Goal: Task Accomplishment & Management: Manage account settings

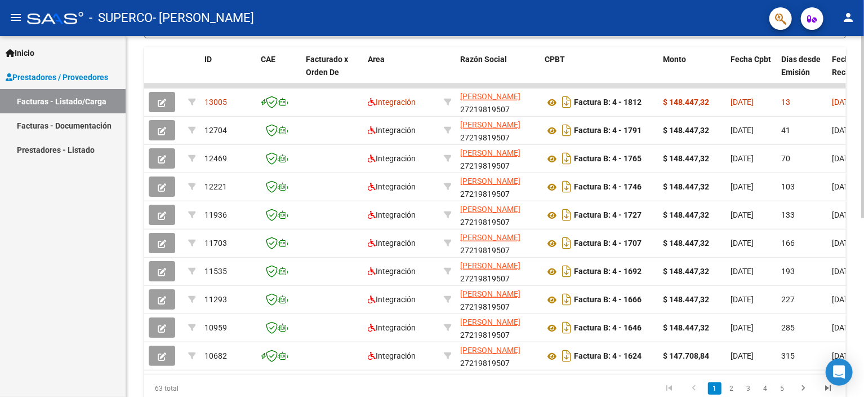
scroll to position [309, 0]
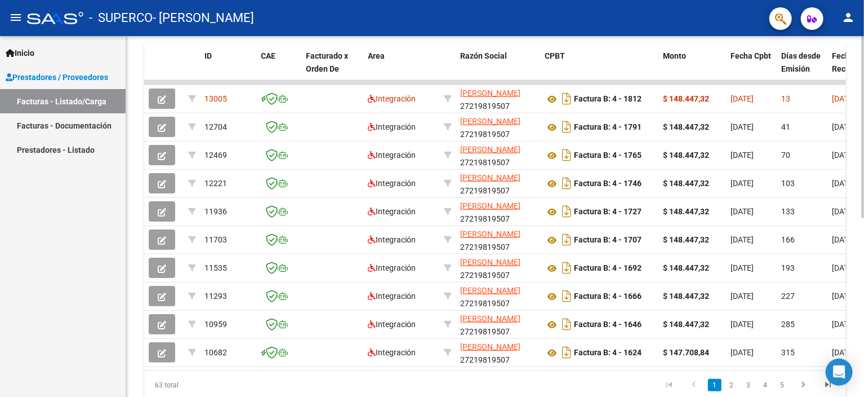
click at [863, 269] on div at bounding box center [862, 286] width 3 height 182
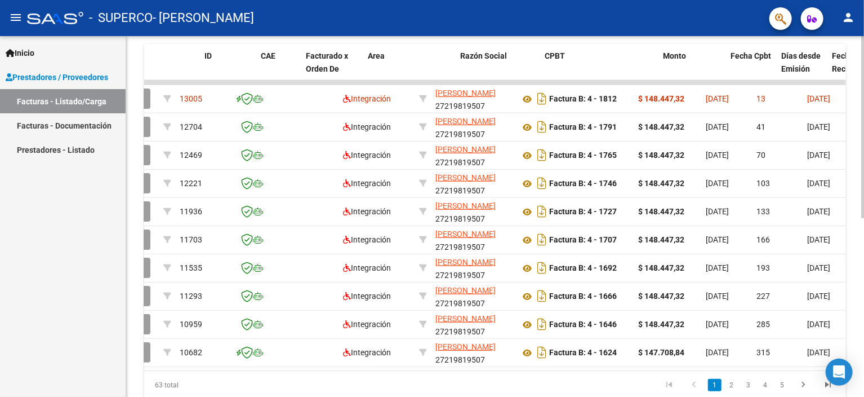
scroll to position [0, 0]
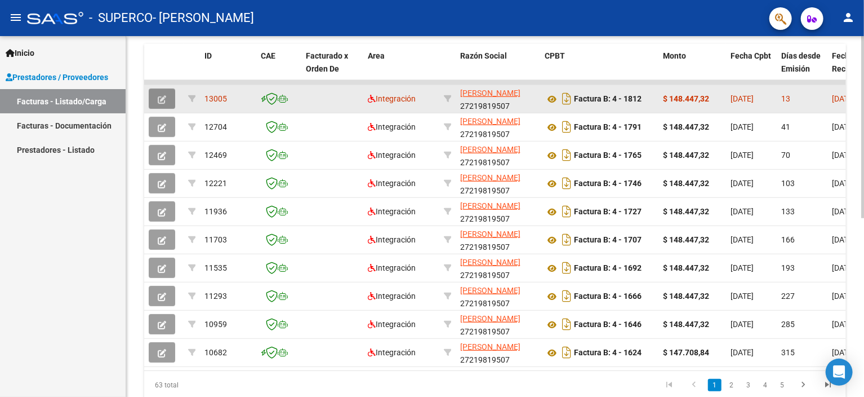
click at [160, 99] on icon "button" at bounding box center [162, 99] width 8 height 8
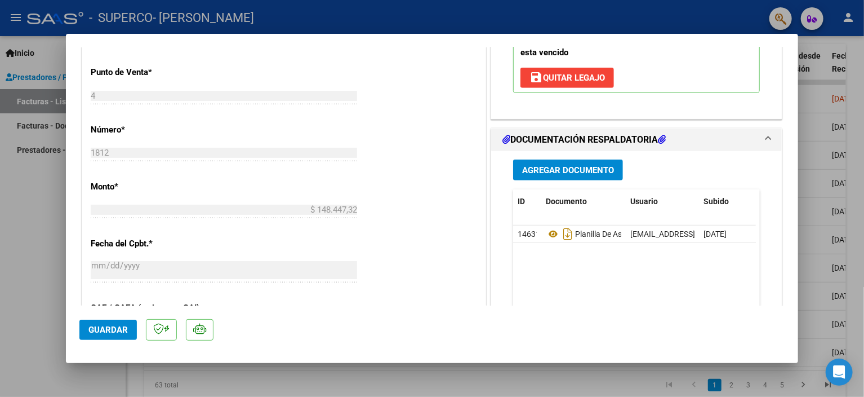
scroll to position [461, 0]
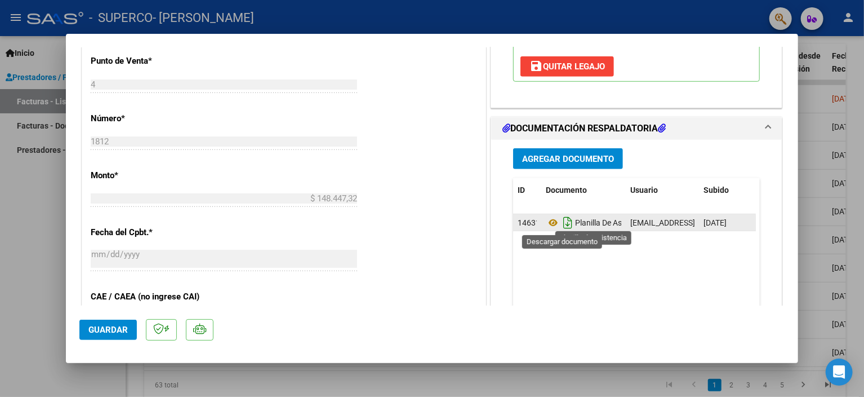
click at [564, 223] on icon "Descargar documento" at bounding box center [567, 222] width 15 height 18
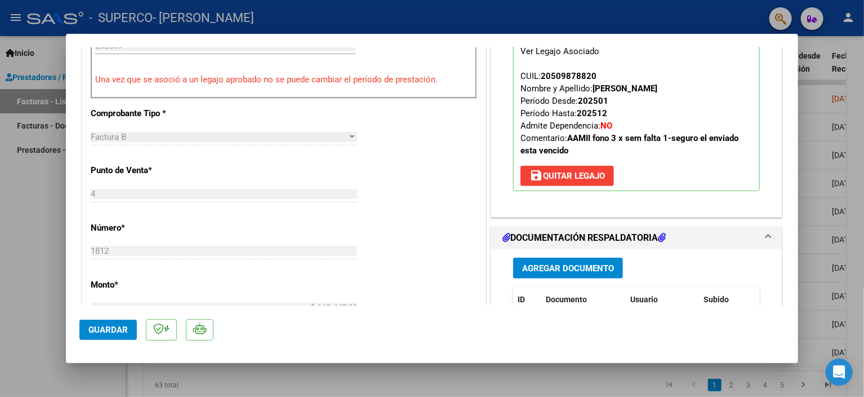
scroll to position [410, 0]
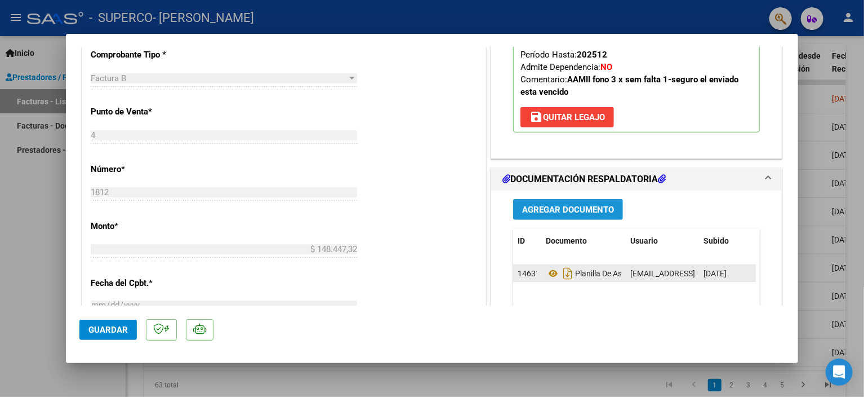
click at [550, 212] on span "Agregar Documento" at bounding box center [568, 209] width 92 height 10
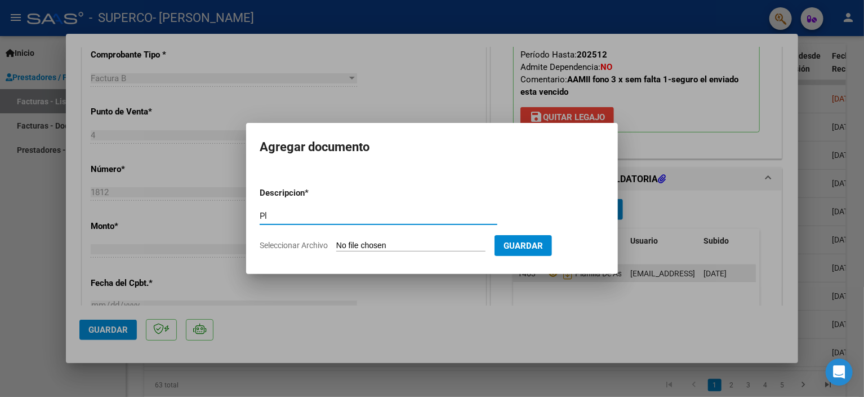
type input "P"
type input "Corrección Planilla 09 2025"
click at [313, 247] on span "Seleccionar Archivo" at bounding box center [294, 245] width 68 height 9
click at [336, 247] on input "Seleccionar Archivo" at bounding box center [410, 246] width 149 height 11
type input "C:\fakepath\Asistencia Fonoaudiologia B [PERSON_NAME] 09 2025.pdf"
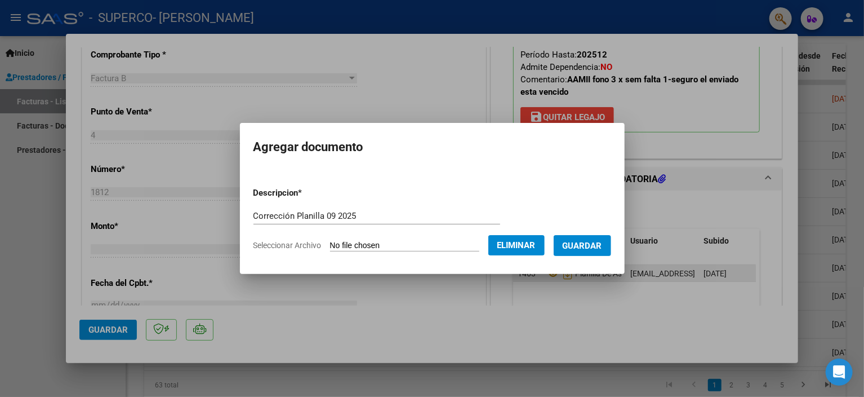
click at [576, 246] on span "Guardar" at bounding box center [582, 246] width 39 height 10
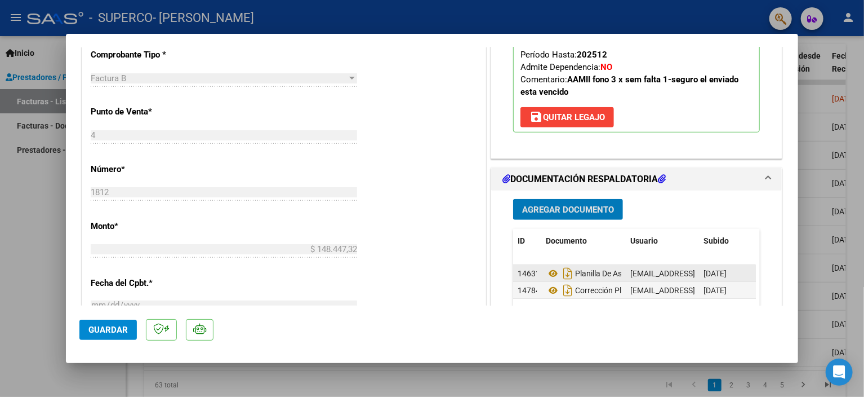
click at [103, 331] on span "Guardar" at bounding box center [107, 329] width 39 height 10
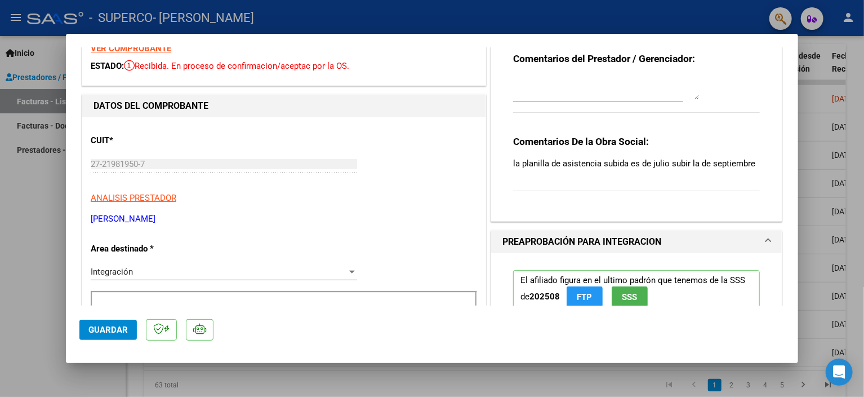
scroll to position [0, 0]
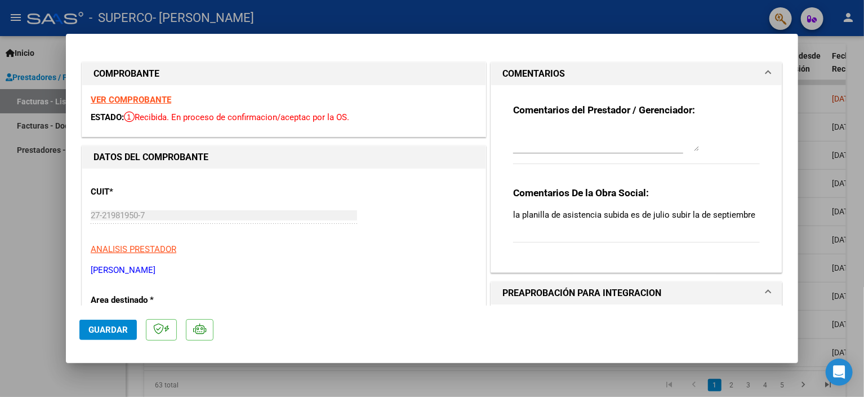
click at [7, 218] on div at bounding box center [432, 198] width 864 height 397
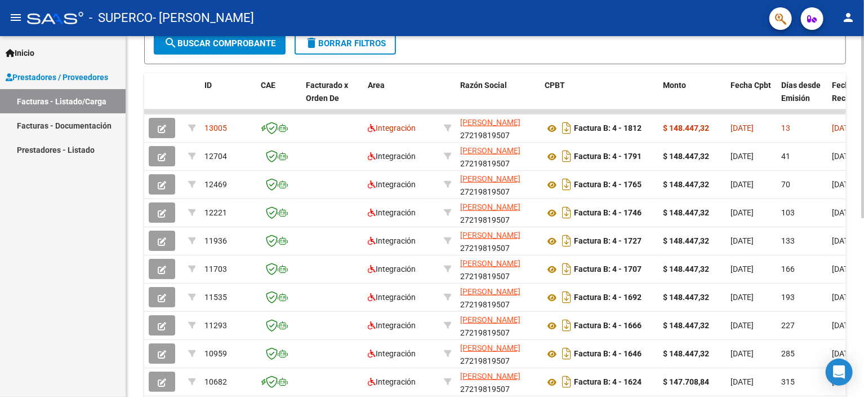
scroll to position [282, 0]
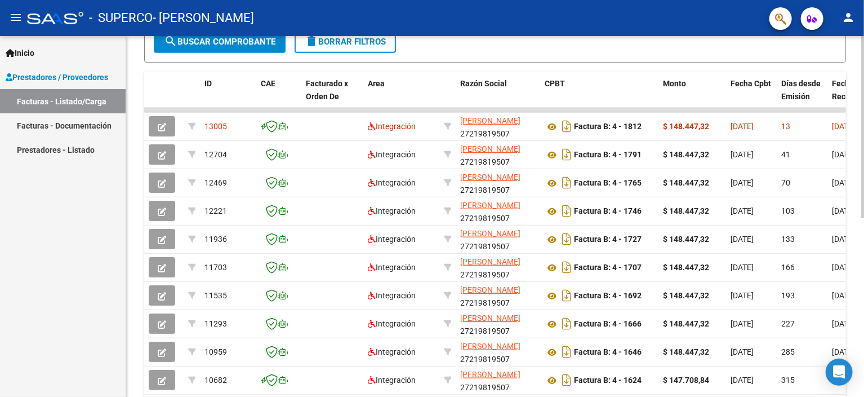
click at [860, 257] on div "Video tutorial PRESTADORES -> Listado de CPBTs Emitidos por Prestadores / Prove…" at bounding box center [496, 108] width 741 height 708
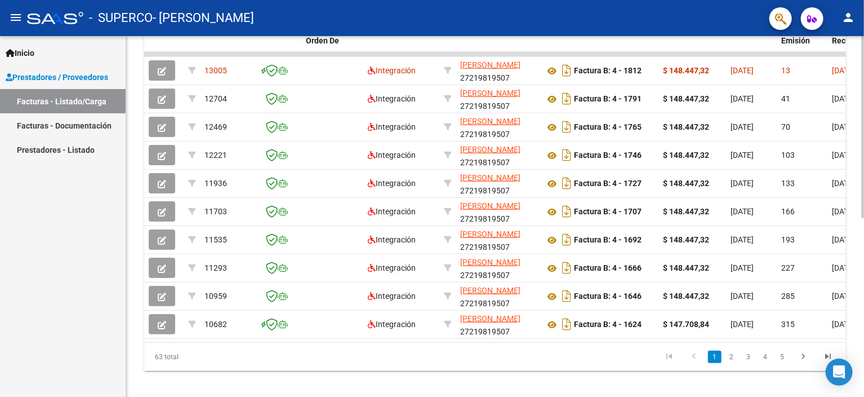
scroll to position [338, 0]
click at [863, 215] on div at bounding box center [862, 301] width 3 height 182
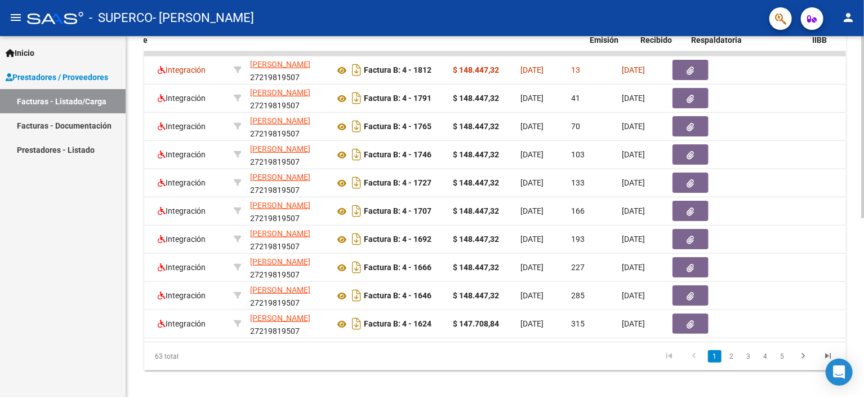
scroll to position [0, 0]
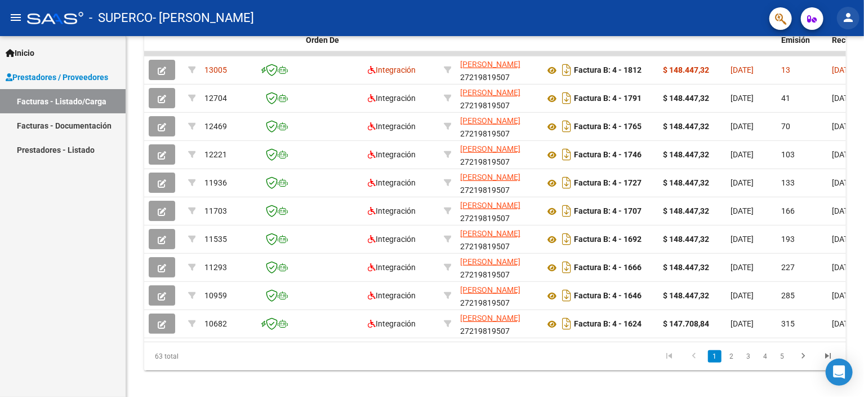
click at [853, 17] on mat-icon "person" at bounding box center [849, 18] width 14 height 14
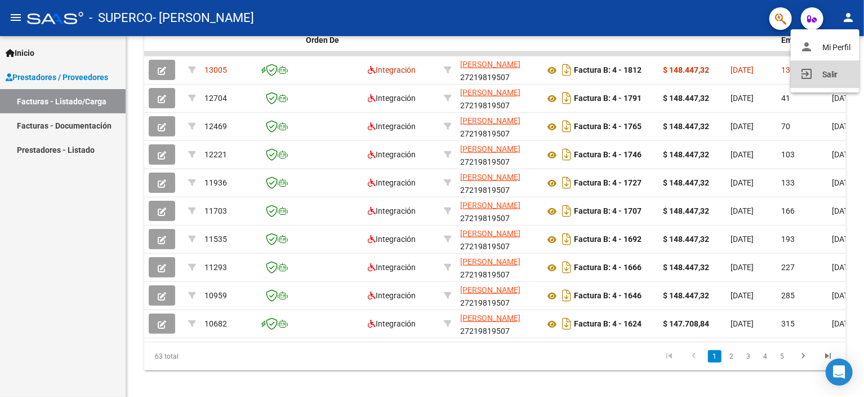
click at [825, 75] on button "exit_to_app Salir" at bounding box center [825, 74] width 69 height 27
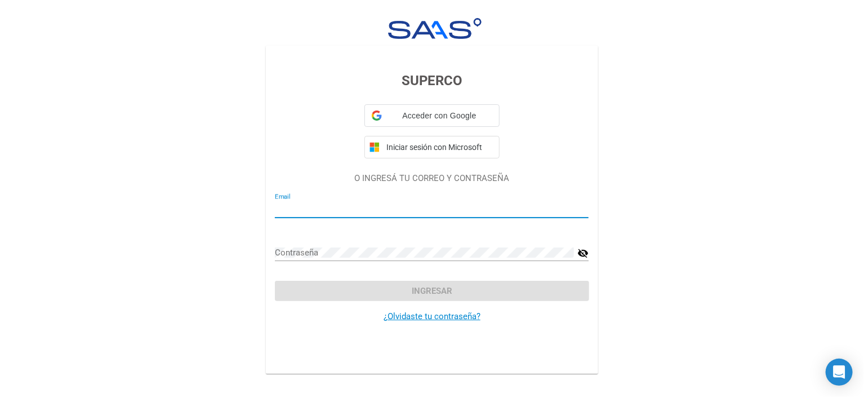
type input "[EMAIL_ADDRESS][DOMAIN_NAME]"
